Goal: Information Seeking & Learning: Learn about a topic

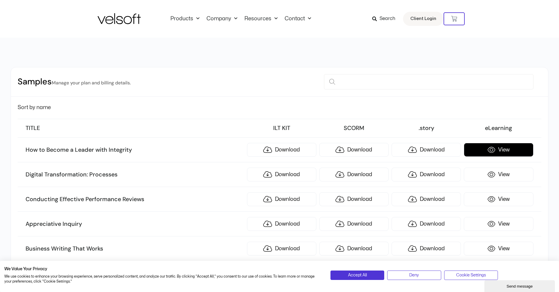
click at [494, 152] on link "View" at bounding box center [498, 150] width 69 height 14
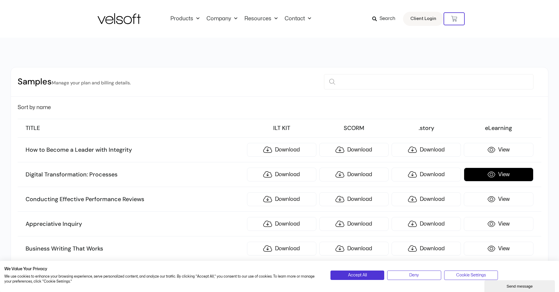
click at [497, 175] on link "View" at bounding box center [498, 174] width 69 height 14
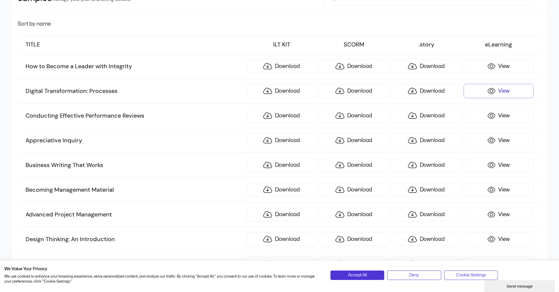
scroll to position [118, 0]
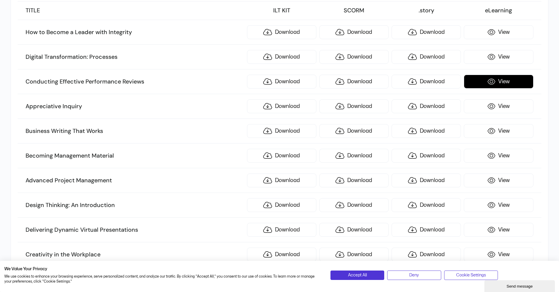
click at [486, 85] on link "View" at bounding box center [498, 82] width 69 height 14
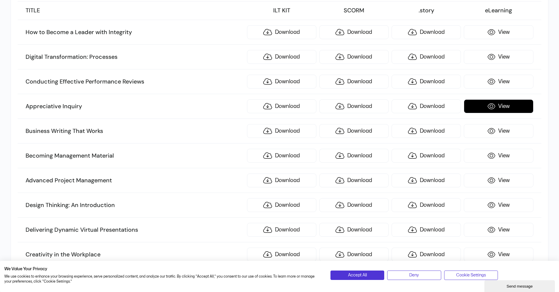
click at [509, 106] on link "View" at bounding box center [498, 106] width 69 height 14
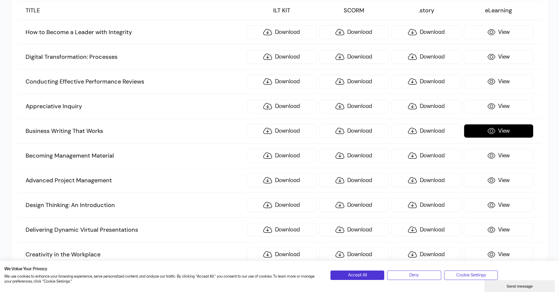
click at [504, 127] on link "View" at bounding box center [498, 131] width 69 height 14
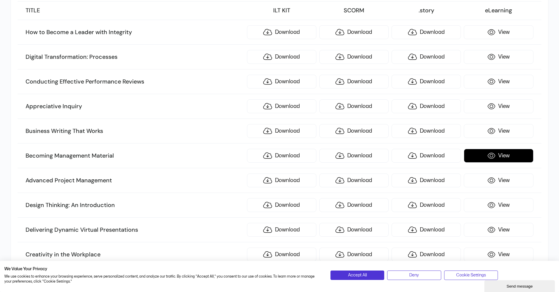
click at [497, 157] on link "View" at bounding box center [498, 156] width 69 height 14
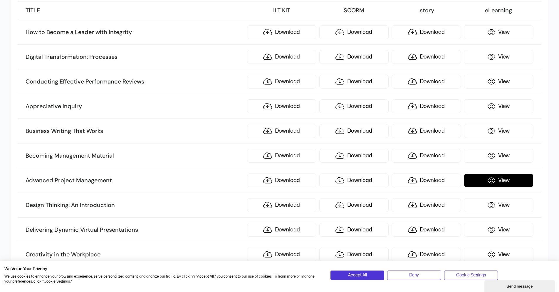
click at [484, 178] on link "View" at bounding box center [498, 180] width 69 height 14
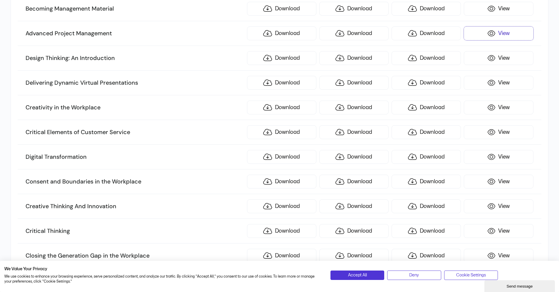
scroll to position [294, 0]
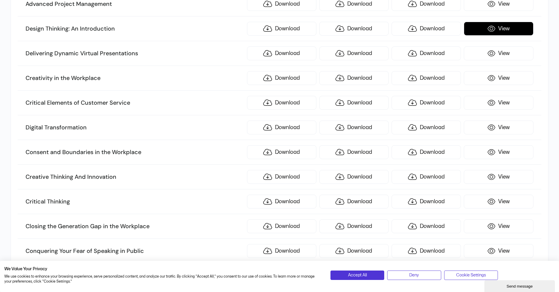
click at [482, 28] on link "View" at bounding box center [498, 29] width 69 height 14
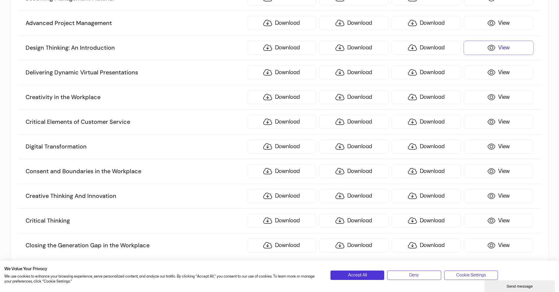
scroll to position [264, 0]
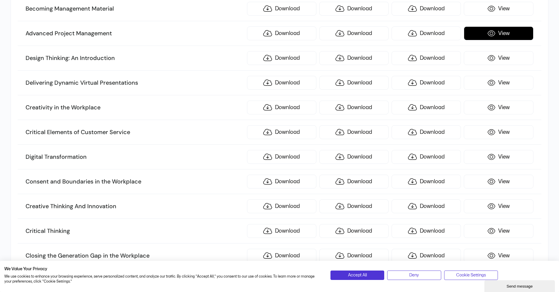
click at [501, 32] on link "View" at bounding box center [498, 33] width 69 height 14
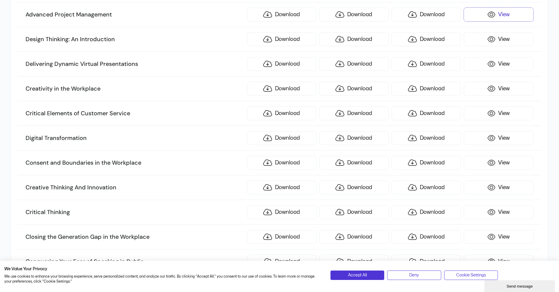
scroll to position [294, 0]
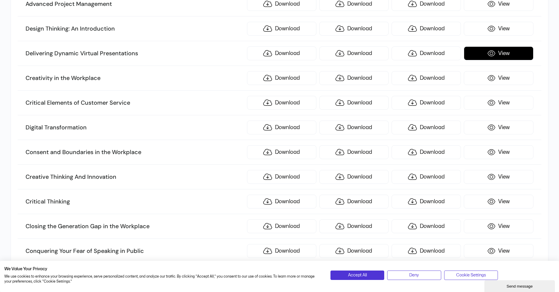
click at [488, 57] on link "View" at bounding box center [498, 53] width 69 height 14
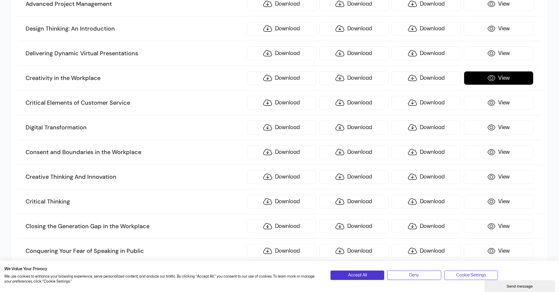
click at [485, 81] on link "View" at bounding box center [498, 78] width 69 height 14
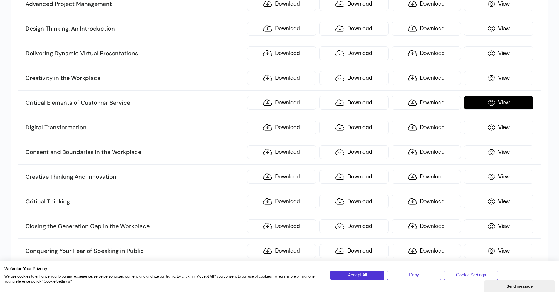
click at [486, 103] on link "View" at bounding box center [498, 103] width 69 height 14
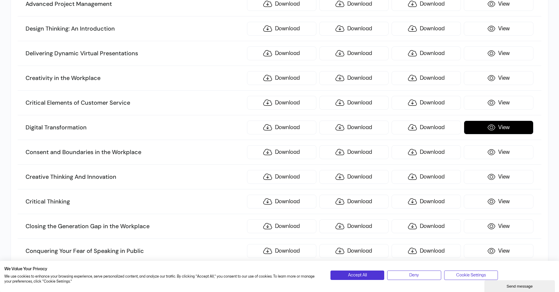
click at [509, 127] on link "View" at bounding box center [498, 127] width 69 height 14
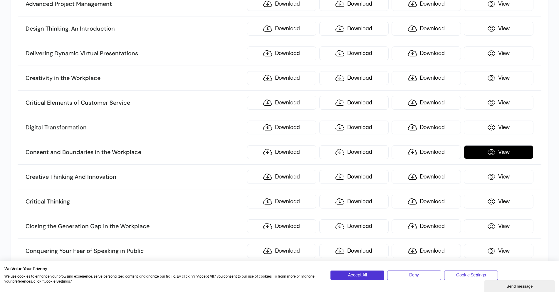
click at [487, 152] on link "View" at bounding box center [498, 152] width 69 height 14
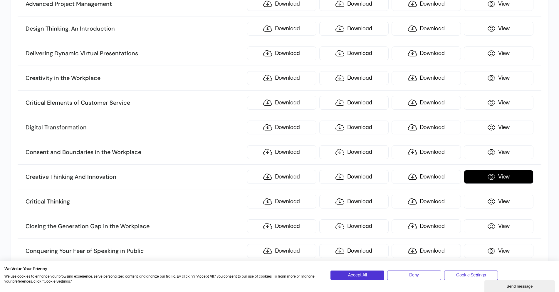
click at [480, 177] on link "View" at bounding box center [498, 177] width 69 height 14
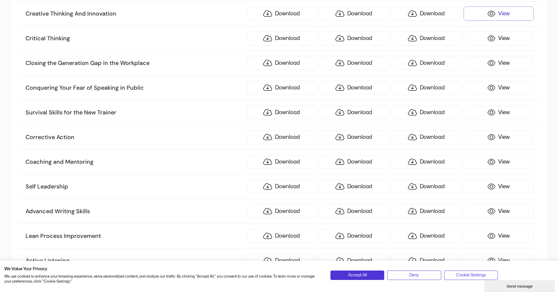
scroll to position [470, 0]
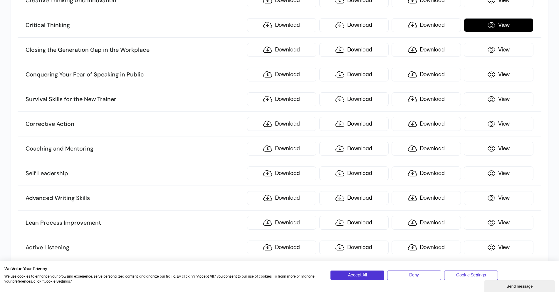
click at [487, 27] on link "View" at bounding box center [498, 25] width 69 height 14
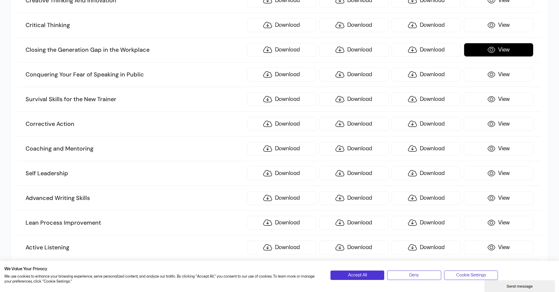
click at [514, 52] on link "View" at bounding box center [498, 50] width 69 height 14
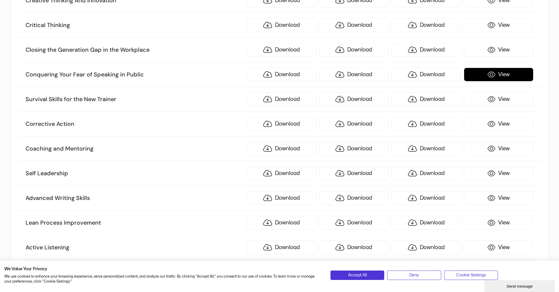
click at [503, 74] on link "View" at bounding box center [498, 75] width 69 height 14
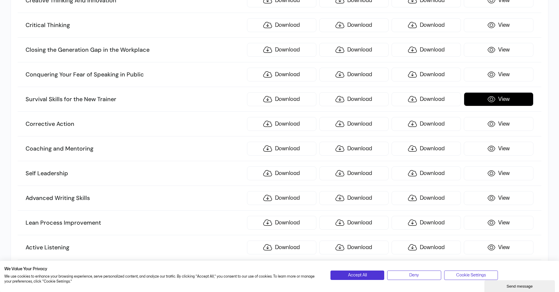
click at [498, 104] on link "View" at bounding box center [498, 99] width 69 height 14
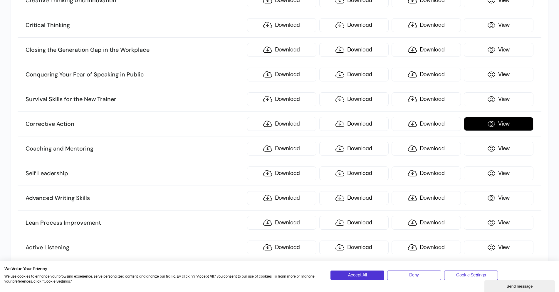
click at [486, 126] on link "View" at bounding box center [498, 124] width 69 height 14
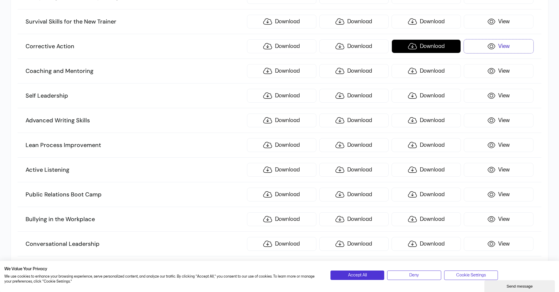
scroll to position [558, 0]
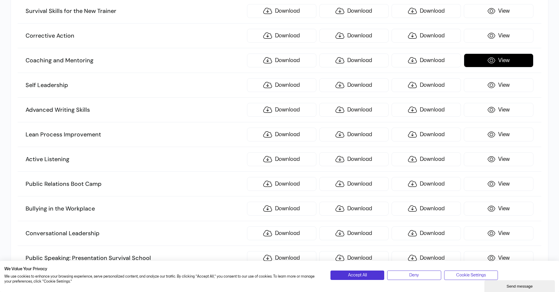
click at [484, 60] on link "View" at bounding box center [498, 60] width 69 height 14
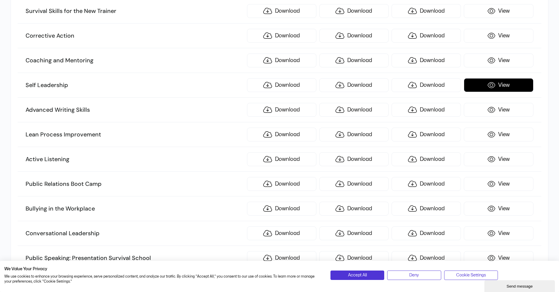
click at [501, 88] on link "View" at bounding box center [498, 85] width 69 height 14
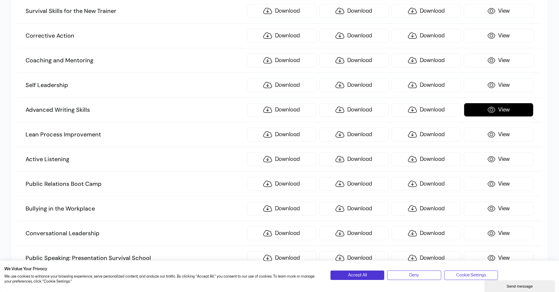
click at [487, 109] on link "View" at bounding box center [498, 110] width 69 height 14
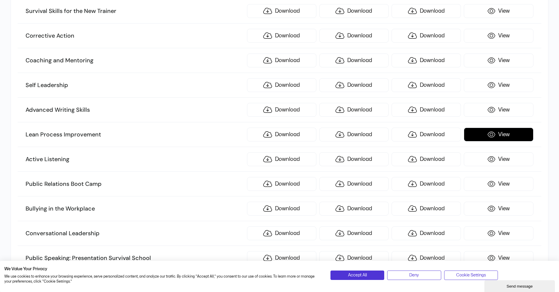
click at [497, 138] on link "View" at bounding box center [498, 135] width 69 height 14
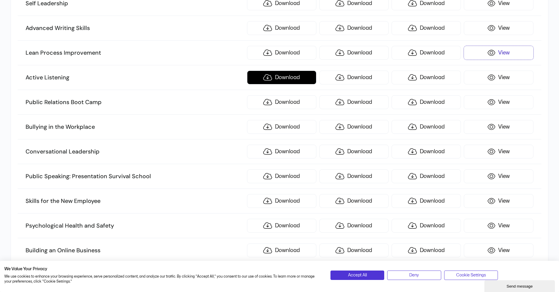
scroll to position [646, 0]
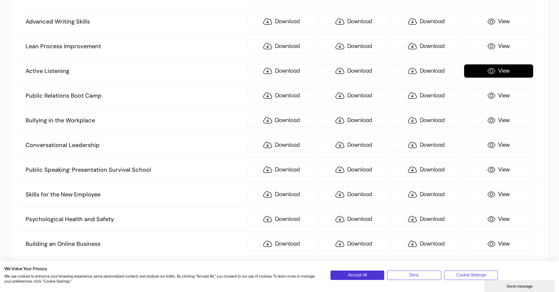
click at [494, 73] on link "View" at bounding box center [498, 71] width 69 height 14
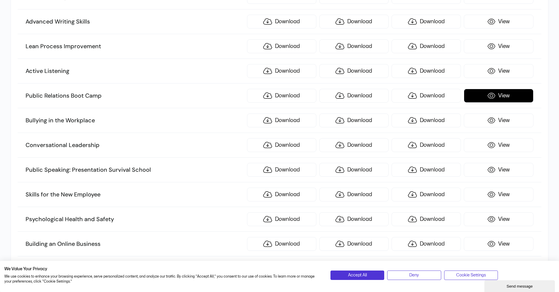
click at [502, 98] on link "View" at bounding box center [498, 96] width 69 height 14
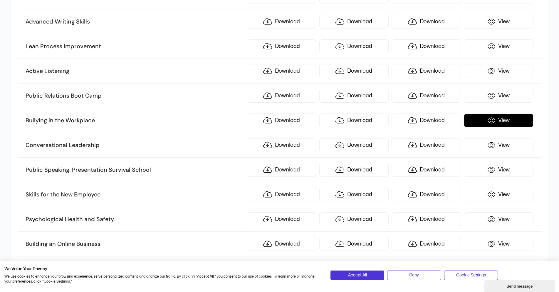
click at [480, 124] on link "View" at bounding box center [498, 120] width 69 height 14
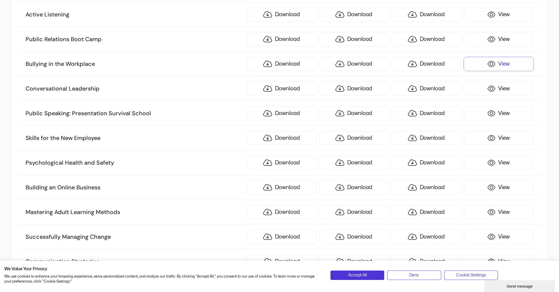
scroll to position [705, 0]
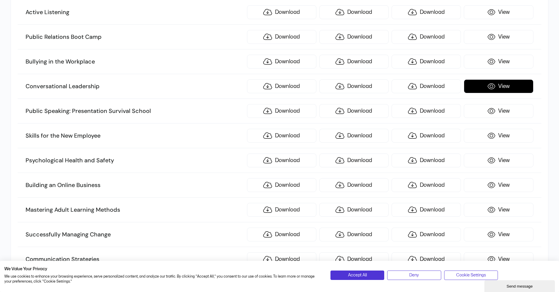
click at [502, 82] on link "View" at bounding box center [498, 86] width 69 height 14
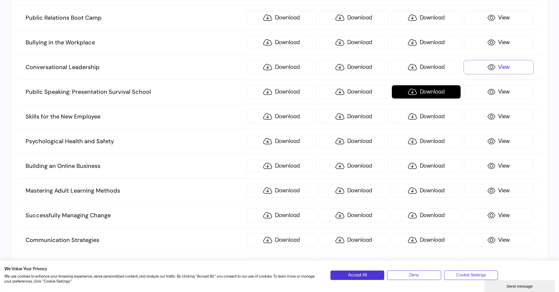
scroll to position [764, 0]
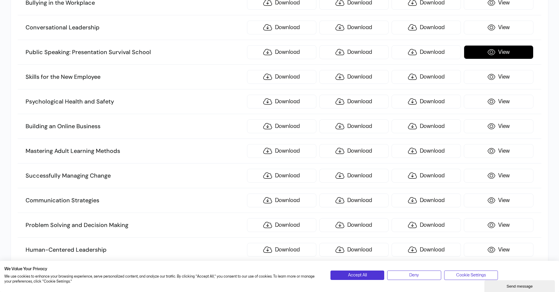
click at [506, 52] on link "View" at bounding box center [498, 52] width 69 height 14
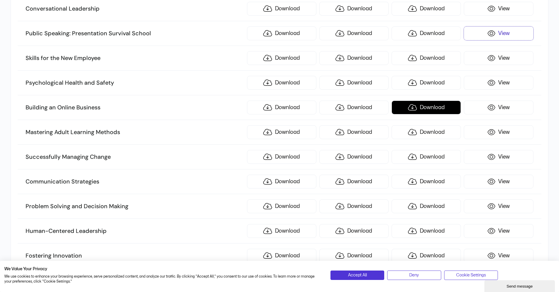
scroll to position [793, 0]
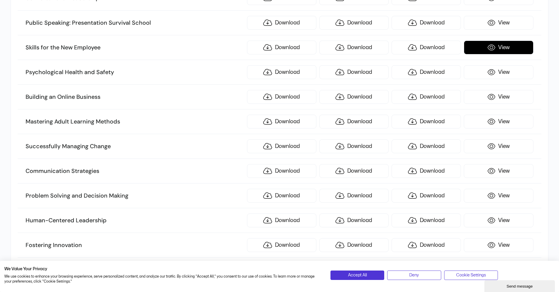
click at [497, 49] on link "View" at bounding box center [498, 48] width 69 height 14
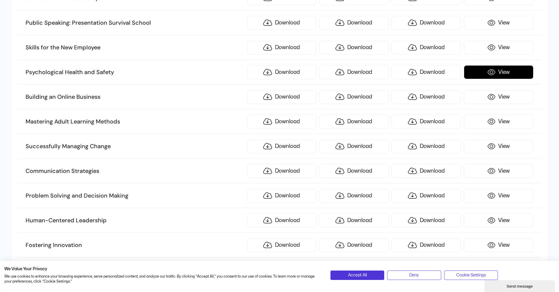
click at [478, 75] on link "View" at bounding box center [498, 72] width 69 height 14
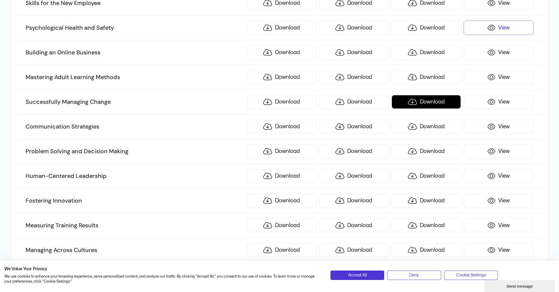
scroll to position [852, 0]
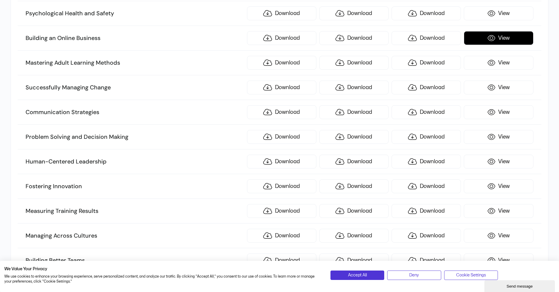
click at [517, 42] on link "View" at bounding box center [498, 38] width 69 height 14
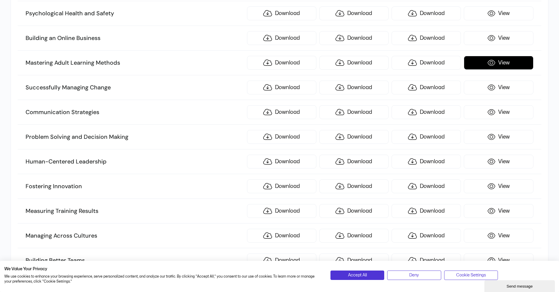
click at [502, 61] on link "View" at bounding box center [498, 63] width 69 height 14
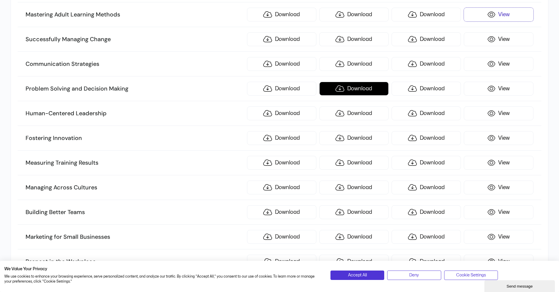
scroll to position [911, 0]
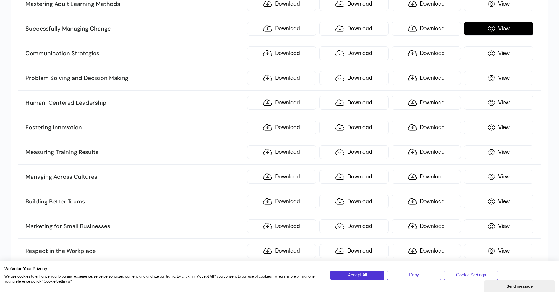
click at [502, 30] on link "View" at bounding box center [498, 29] width 69 height 14
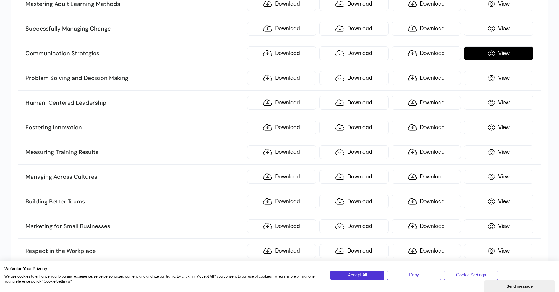
click at [480, 54] on link "View" at bounding box center [498, 53] width 69 height 14
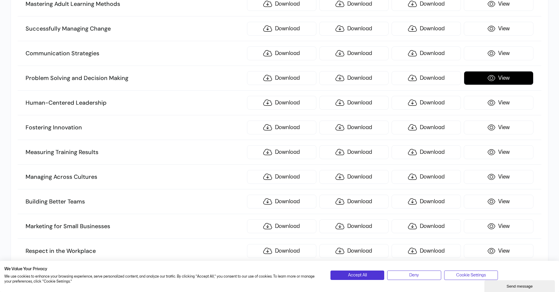
click at [500, 80] on link "View" at bounding box center [498, 78] width 69 height 14
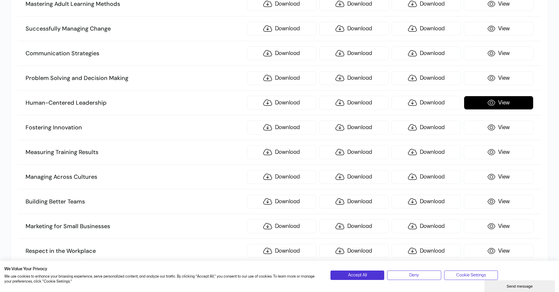
click at [487, 98] on link "View" at bounding box center [498, 103] width 69 height 14
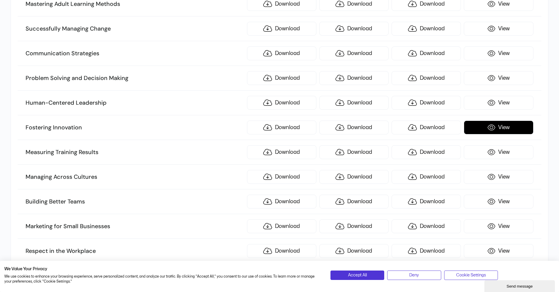
click at [499, 123] on link "View" at bounding box center [498, 127] width 69 height 14
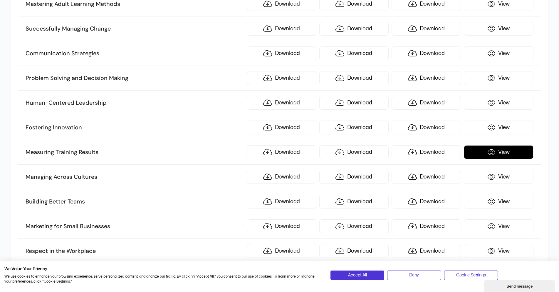
click at [505, 154] on link "View" at bounding box center [498, 152] width 69 height 14
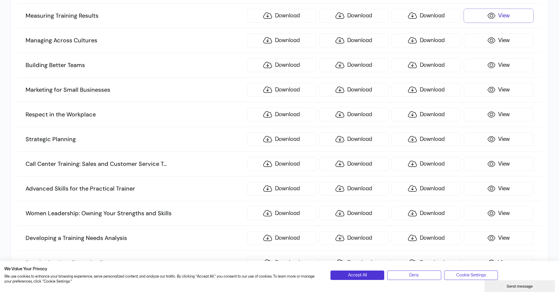
scroll to position [1058, 0]
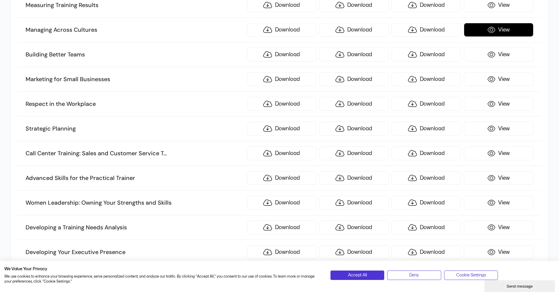
click at [514, 27] on link "View" at bounding box center [498, 30] width 69 height 14
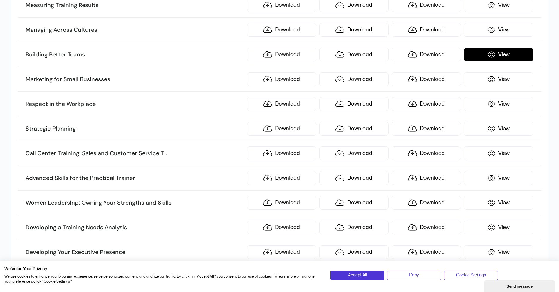
click at [509, 53] on link "View" at bounding box center [498, 55] width 69 height 14
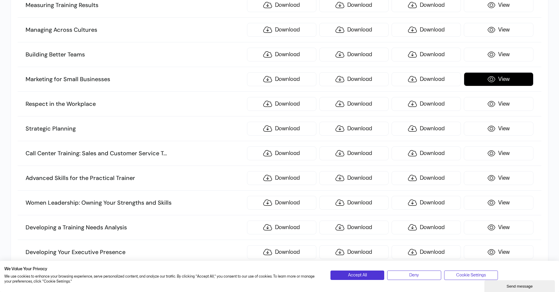
click at [499, 79] on link "View" at bounding box center [498, 79] width 69 height 14
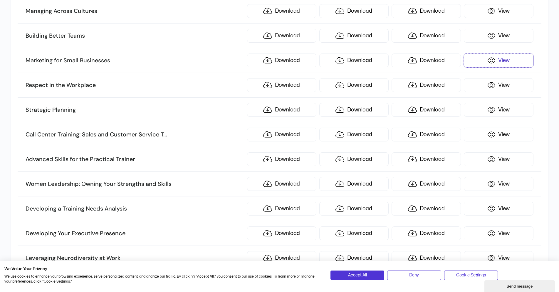
scroll to position [1116, 0]
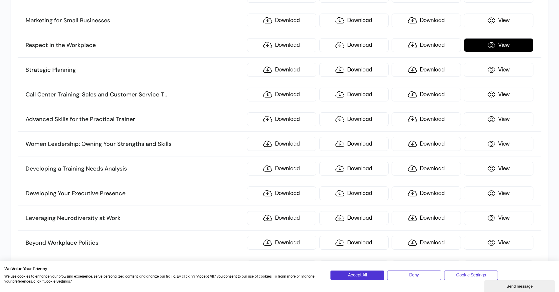
click at [508, 50] on link "View" at bounding box center [498, 45] width 69 height 14
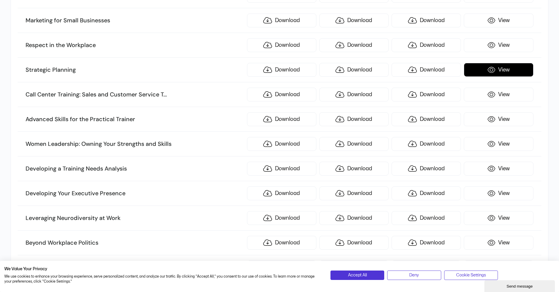
click at [478, 71] on link "View" at bounding box center [498, 70] width 69 height 14
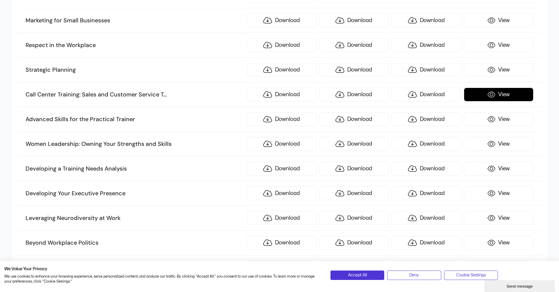
click at [502, 92] on link "View" at bounding box center [498, 95] width 69 height 14
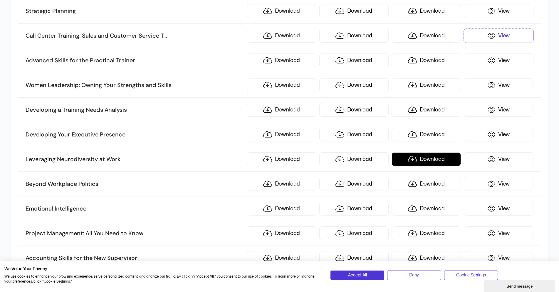
scroll to position [1205, 0]
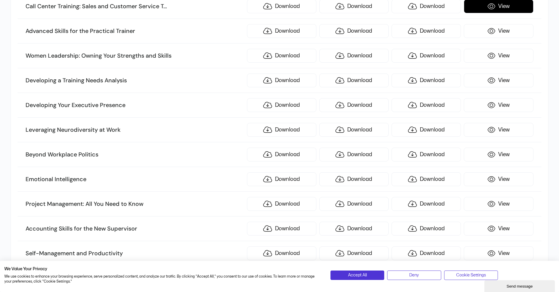
click at [501, 3] on link "View" at bounding box center [498, 6] width 69 height 14
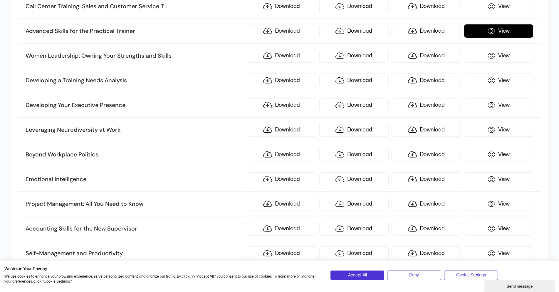
click at [496, 34] on link "View" at bounding box center [498, 31] width 69 height 14
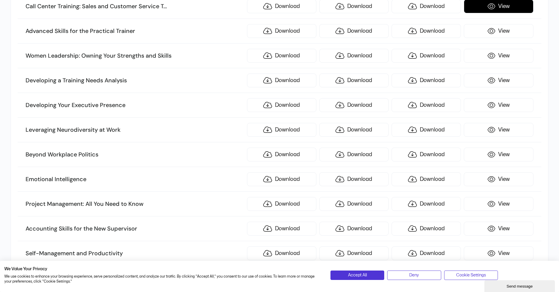
click at [497, 9] on link "View" at bounding box center [498, 6] width 69 height 14
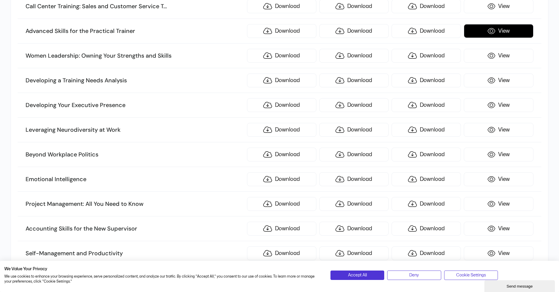
click at [502, 36] on link "View" at bounding box center [498, 31] width 69 height 14
